Goal: Navigation & Orientation: Find specific page/section

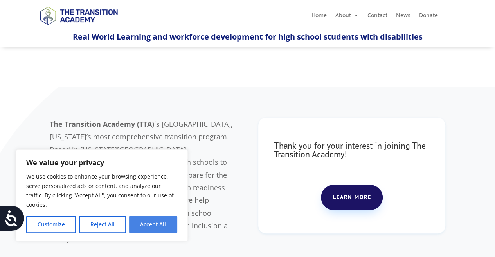
click at [143, 224] on button "Accept All" at bounding box center [153, 223] width 48 height 17
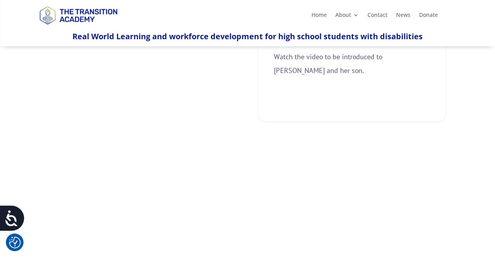
scroll to position [262, 0]
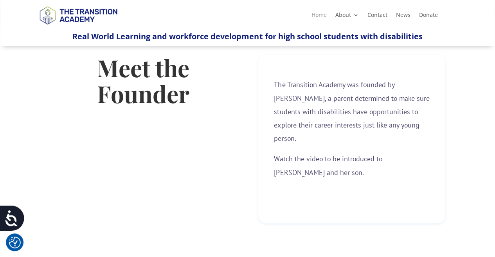
click at [320, 14] on link "Home" at bounding box center [318, 16] width 15 height 9
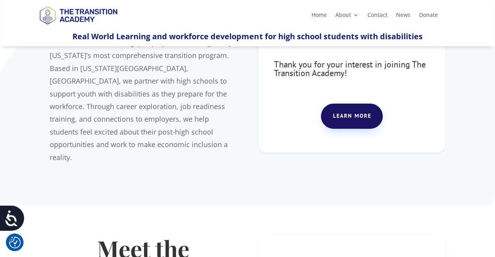
scroll to position [82, 0]
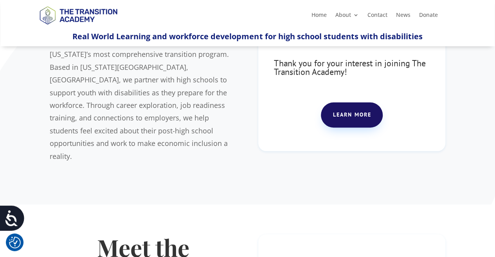
click at [352, 112] on link "Learn more" at bounding box center [352, 114] width 62 height 25
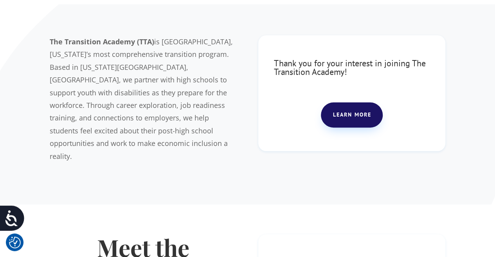
scroll to position [0, 0]
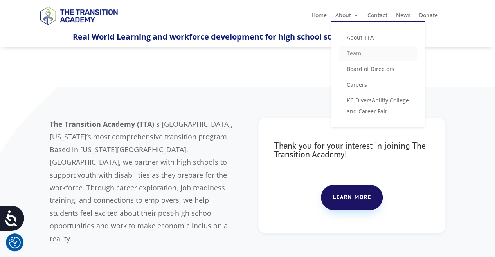
click at [350, 56] on link "Team" at bounding box center [378, 53] width 78 height 16
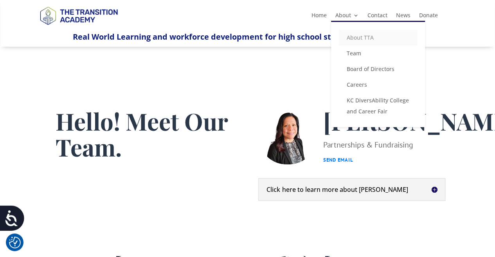
click at [361, 38] on link "About TTA" at bounding box center [378, 38] width 78 height 16
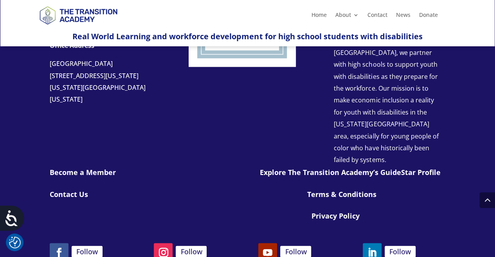
scroll to position [851, 0]
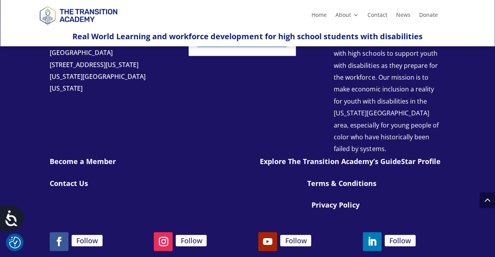
click at [97, 156] on link "Become a Member" at bounding box center [83, 160] width 66 height 9
